Goal: Check status: Check status

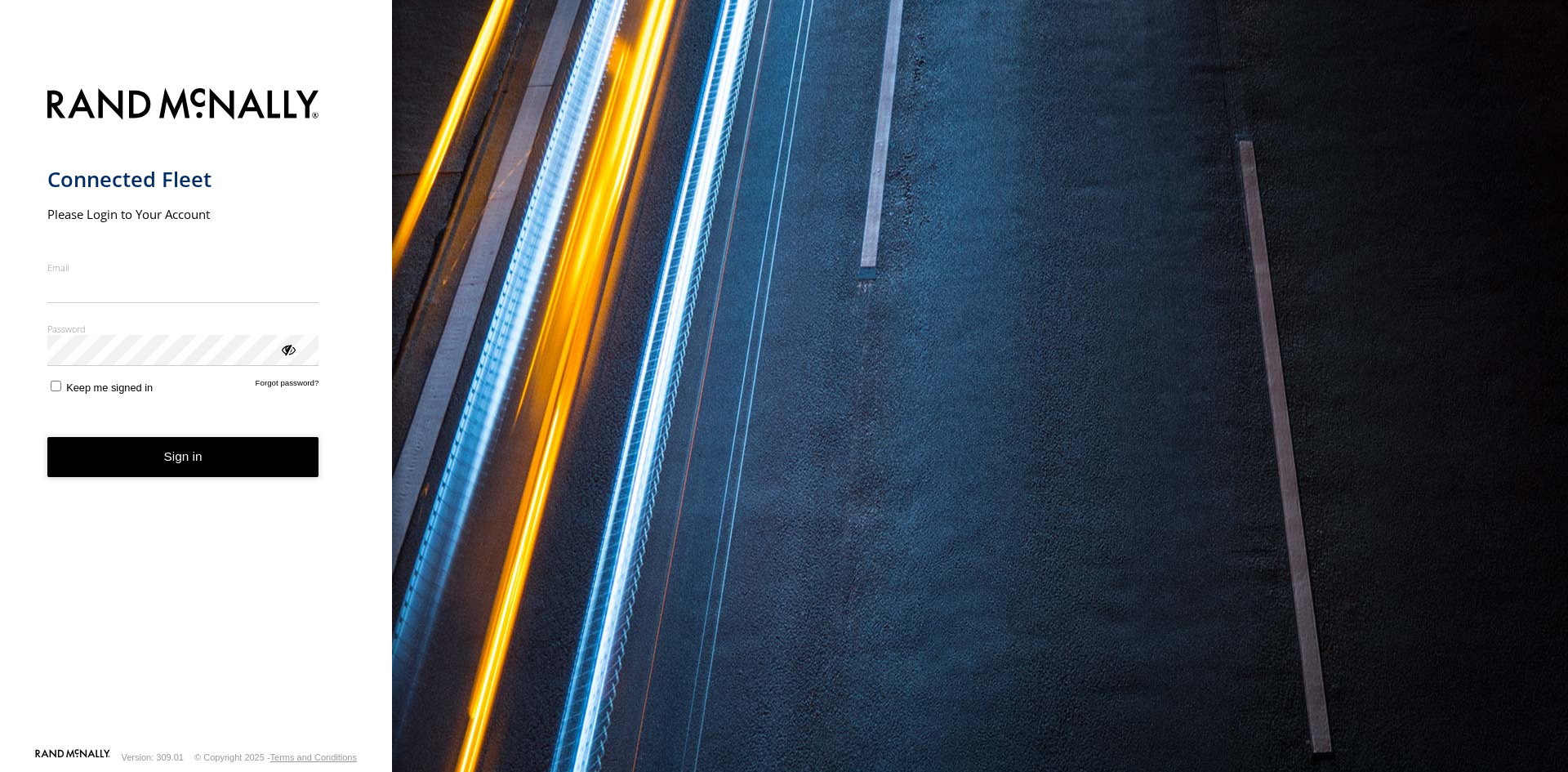
type input "**********"
click at [200, 454] on button "Sign in" at bounding box center [183, 456] width 272 height 40
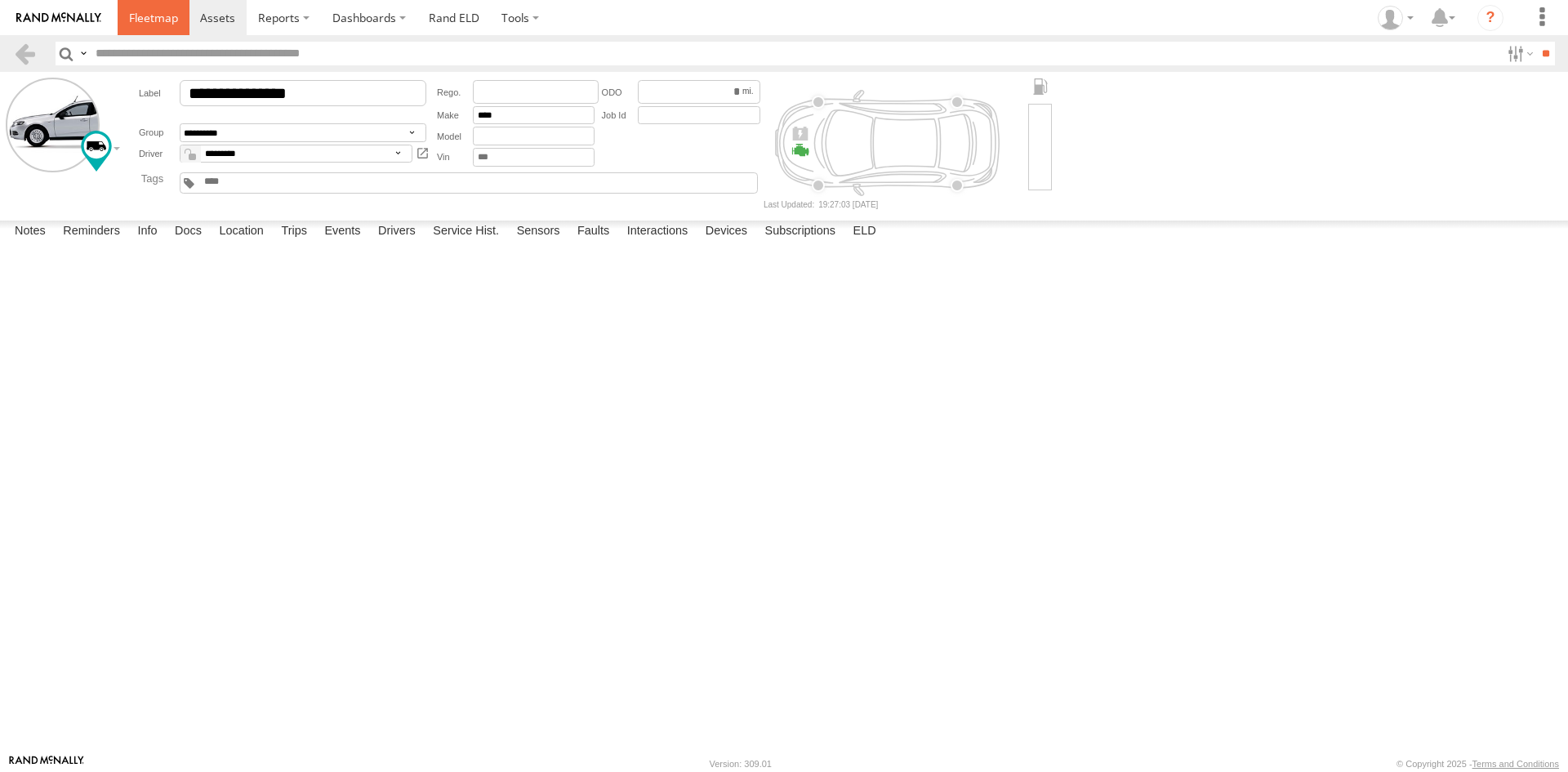
click at [137, 24] on span at bounding box center [153, 18] width 49 height 16
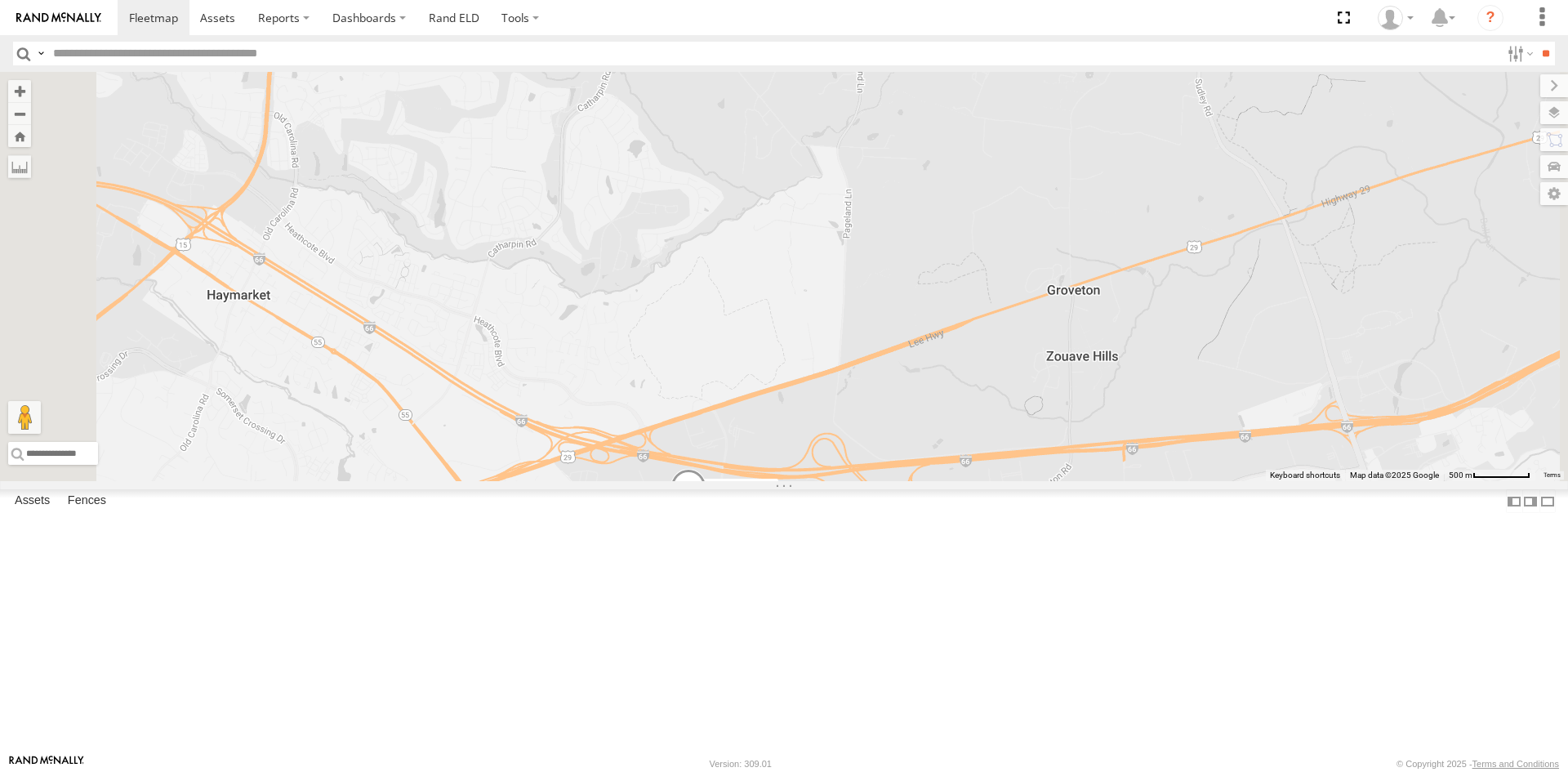
click at [706, 512] on span at bounding box center [689, 491] width 36 height 44
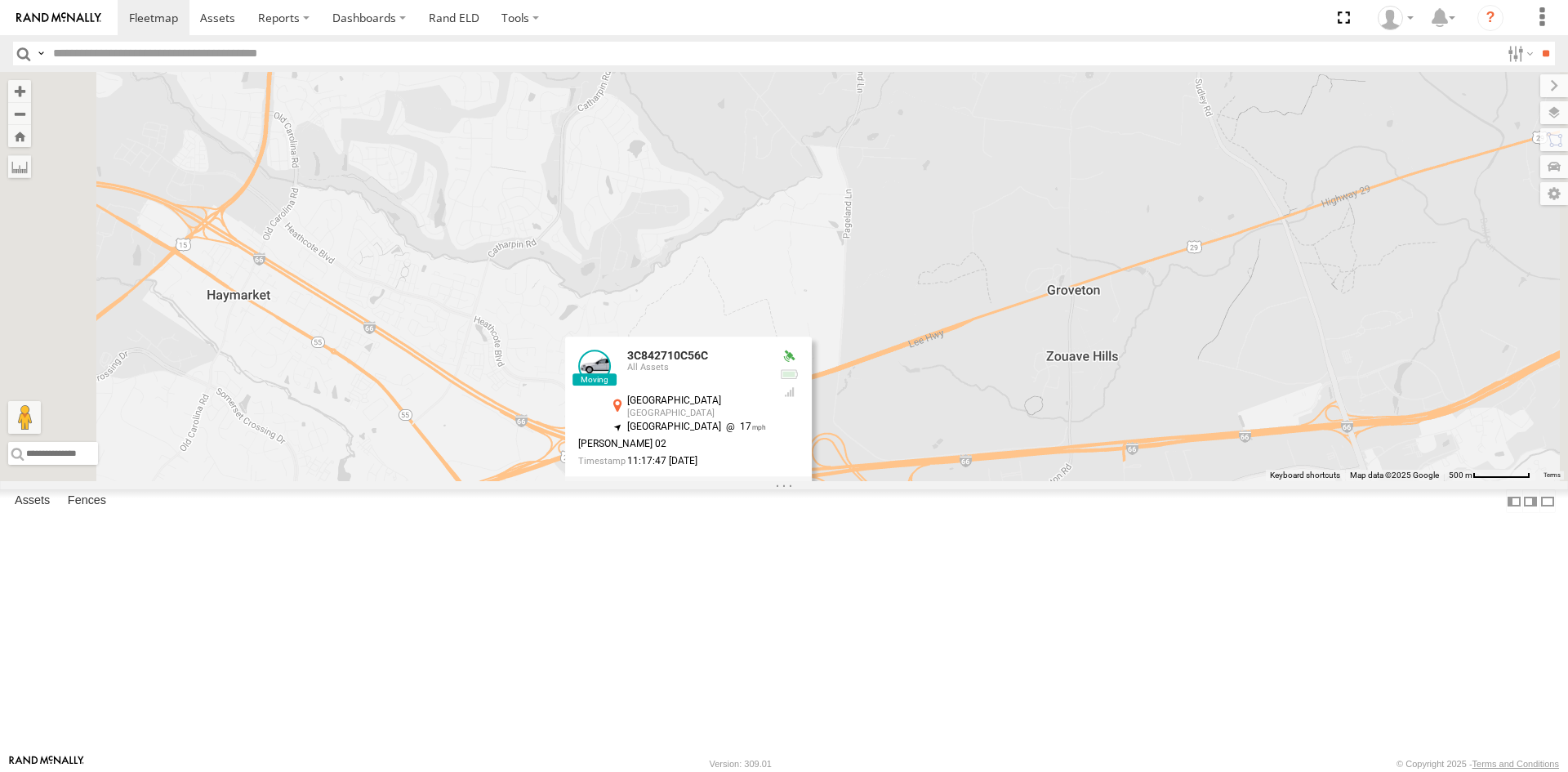
click at [975, 481] on div "3C842710C56C 3C842710C56C [GEOGRAPHIC_DATA] , -77.58911 [GEOGRAPHIC_DATA] 17 [P…" at bounding box center [784, 276] width 1568 height 409
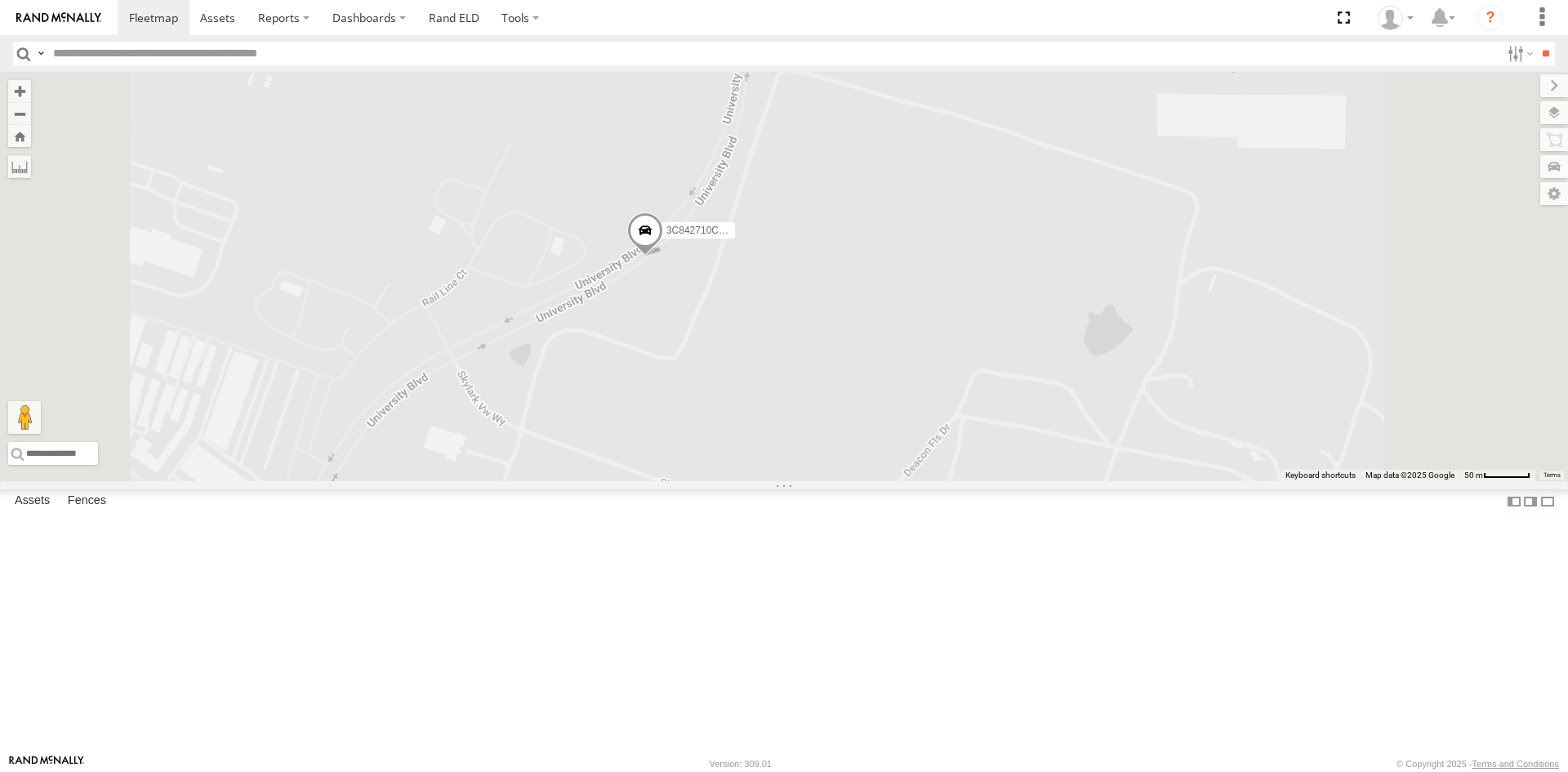
drag, startPoint x: 695, startPoint y: 516, endPoint x: 731, endPoint y: 527, distance: 37.6
click at [731, 481] on div "3C842710C56C" at bounding box center [784, 276] width 1568 height 409
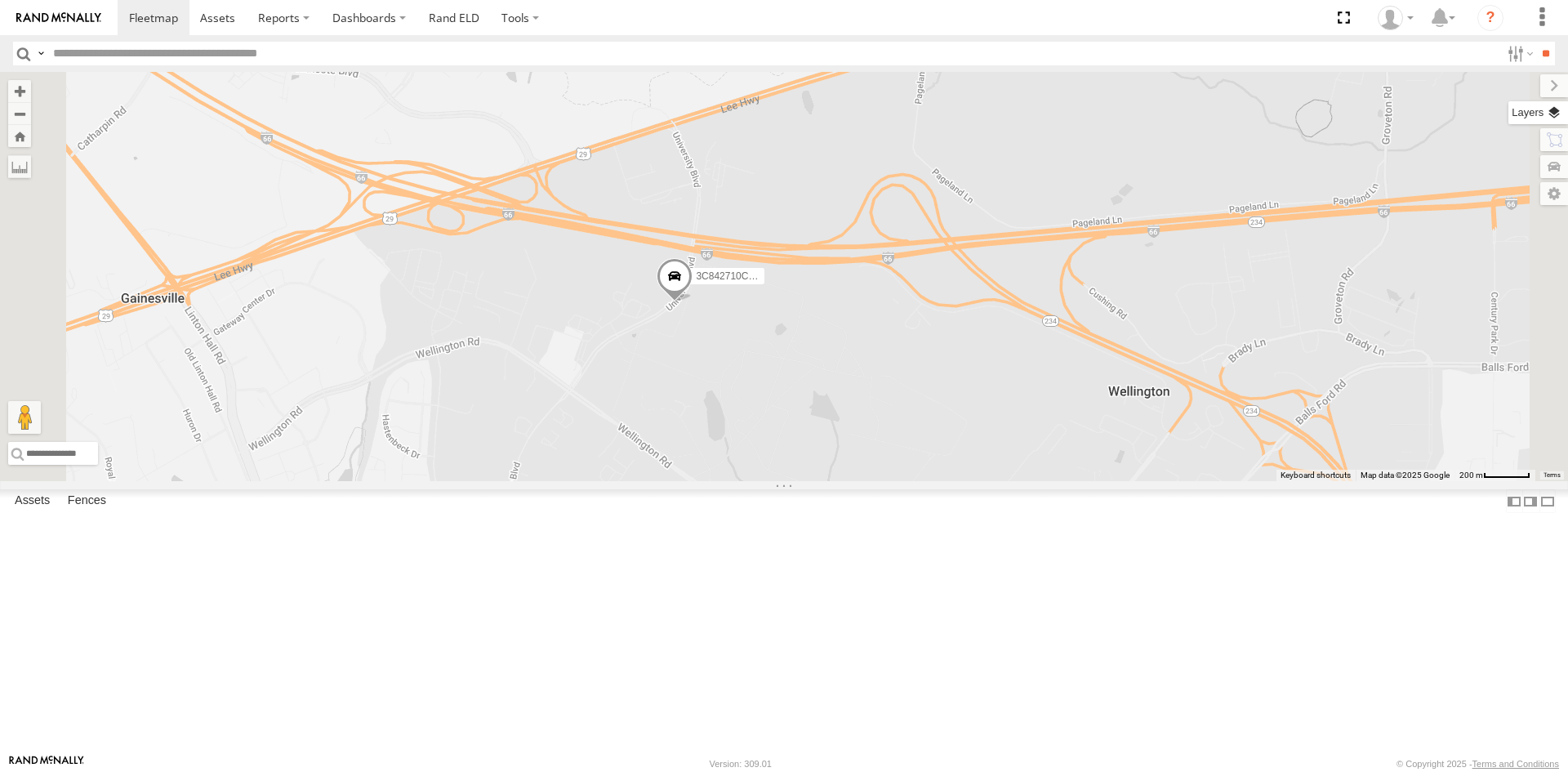
click at [1555, 112] on label at bounding box center [1538, 112] width 60 height 23
click at [0, 0] on span "Basemaps" at bounding box center [0, 0] width 0 height 0
click at [0, 0] on span "Satellite + Roadmap" at bounding box center [0, 0] width 0 height 0
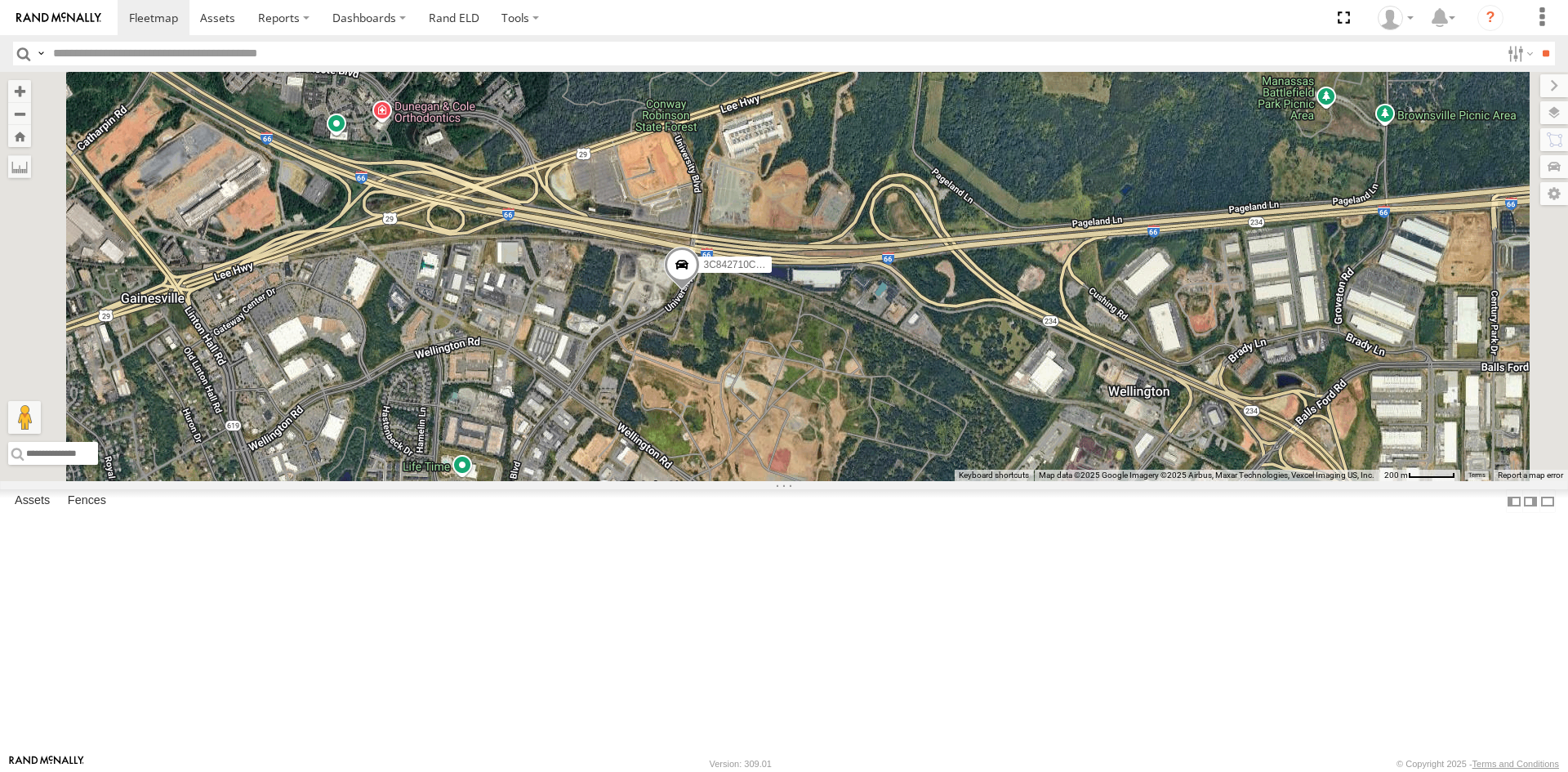
click at [980, 346] on div "3C842710C56C" at bounding box center [784, 276] width 1568 height 409
